Goal: Task Accomplishment & Management: Manage account settings

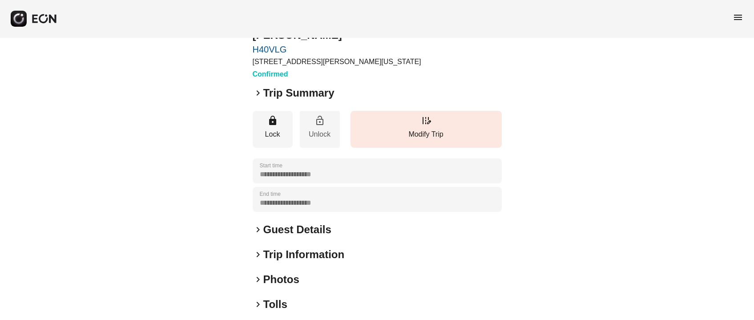
scroll to position [66, 0]
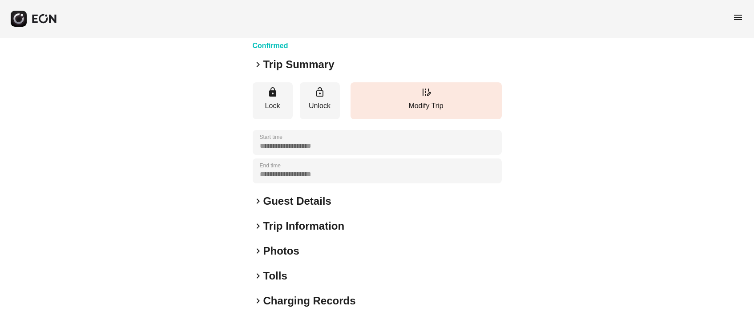
click at [317, 201] on h2 "Guest Details" at bounding box center [297, 201] width 68 height 14
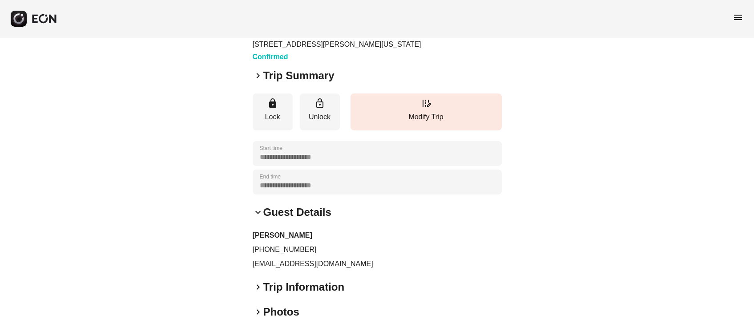
scroll to position [0, 0]
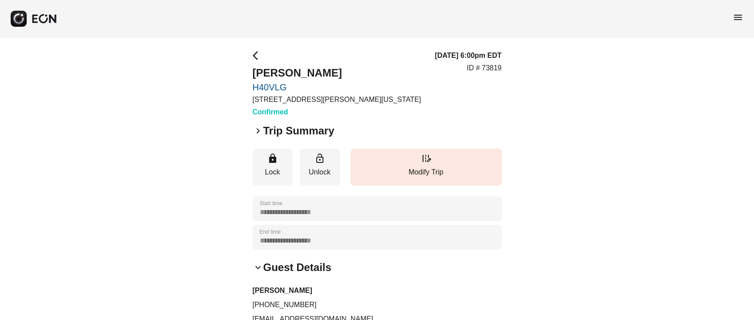
click at [499, 68] on p "ID # 73819" at bounding box center [484, 68] width 35 height 11
click at [498, 67] on p "ID # 73819" at bounding box center [484, 68] width 35 height 11
copy p "73819"
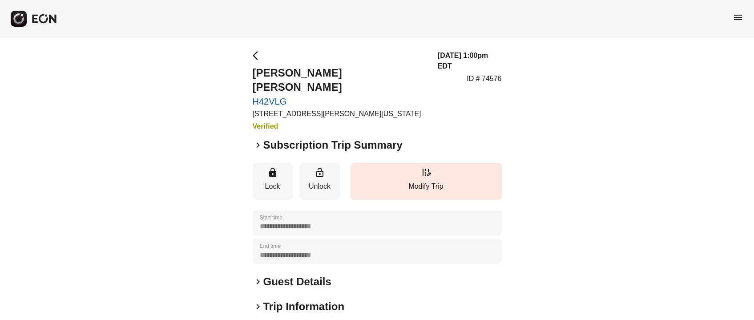
click at [259, 73] on h2 "Ashleigh Tamara Kiven" at bounding box center [340, 80] width 174 height 28
copy h2 "Ashleigh"
click at [300, 68] on h2 "Ashleigh Tamara Kiven" at bounding box center [340, 80] width 174 height 28
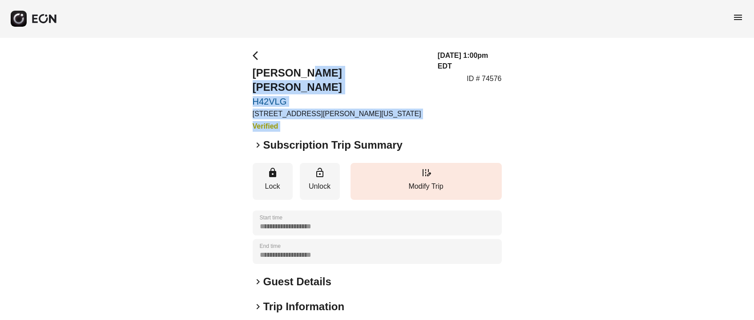
drag, startPoint x: 300, startPoint y: 68, endPoint x: 421, endPoint y: 66, distance: 121.5
click at [421, 66] on div "arrow_back_ios Ashleigh Tamara Kiven H42VLG 45-50 Davis St, New York City, NY V…" at bounding box center [377, 90] width 249 height 81
click at [422, 66] on div "arrow_back_ios Ashleigh Tamara Kiven H42VLG 45-50 Davis St, New York City, NY V…" at bounding box center [377, 90] width 249 height 81
drag, startPoint x: 301, startPoint y: 70, endPoint x: 407, endPoint y: 71, distance: 105.5
click at [407, 71] on div "arrow_back_ios Ashleigh Tamara Kiven H42VLG 45-50 Davis St, New York City, NY V…" at bounding box center [377, 90] width 249 height 81
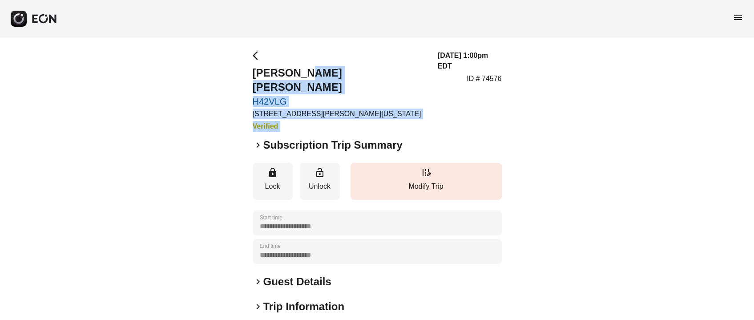
click at [407, 71] on div "arrow_back_ios Ashleigh Tamara Kiven H42VLG 45-50 Davis St, New York City, NY V…" at bounding box center [377, 90] width 249 height 81
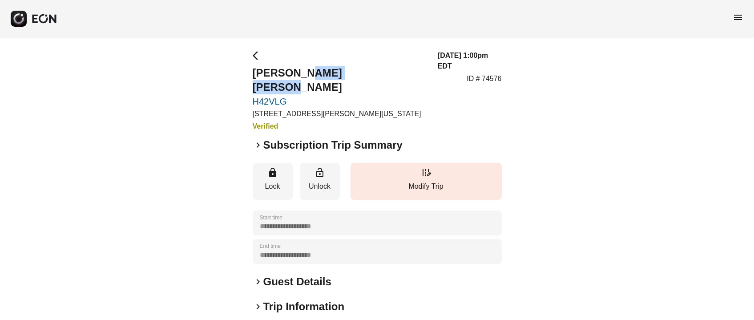
copy h2 "Tamara Kiven"
drag, startPoint x: 301, startPoint y: 71, endPoint x: 377, endPoint y: 63, distance: 76.5
click at [377, 63] on div "arrow_back_ios Ashleigh Tamara Kiven H42VLG 45-50 Davis St, New York City, NY V…" at bounding box center [377, 90] width 249 height 81
click at [307, 275] on h2 "Guest Details" at bounding box center [297, 282] width 68 height 14
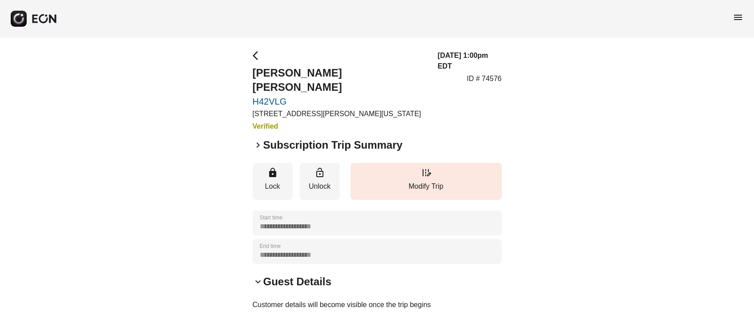
click at [493, 73] on p "ID # 74576" at bounding box center [484, 78] width 35 height 11
copy p "74576"
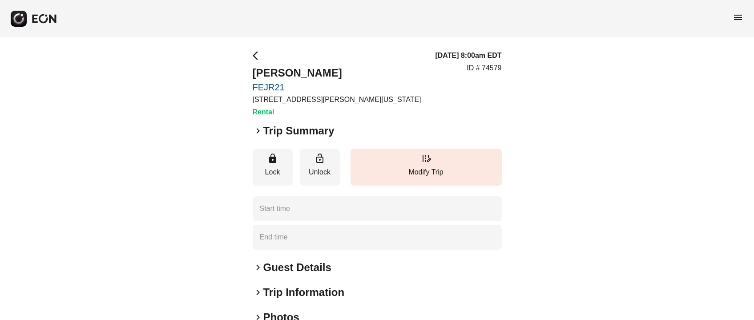
type time "**********"
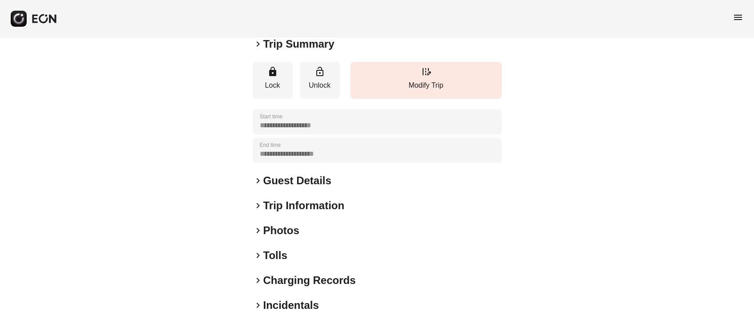
scroll to position [124, 0]
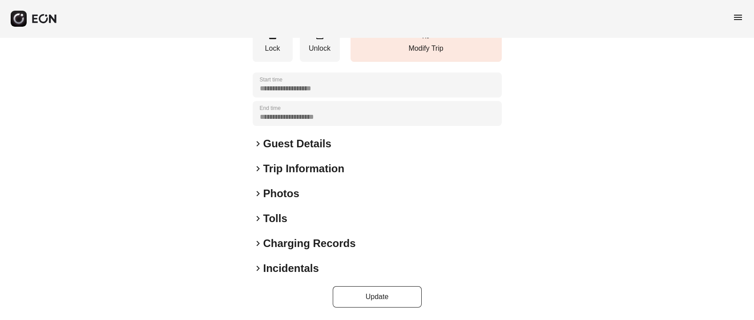
click at [283, 193] on h2 "Photos" at bounding box center [281, 193] width 36 height 14
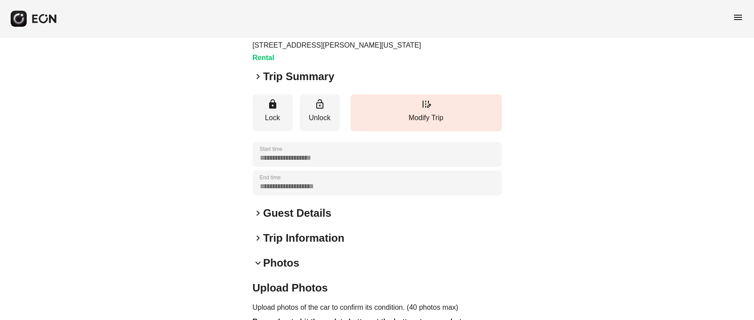
scroll to position [0, 0]
